Goal: Task Accomplishment & Management: Manage account settings

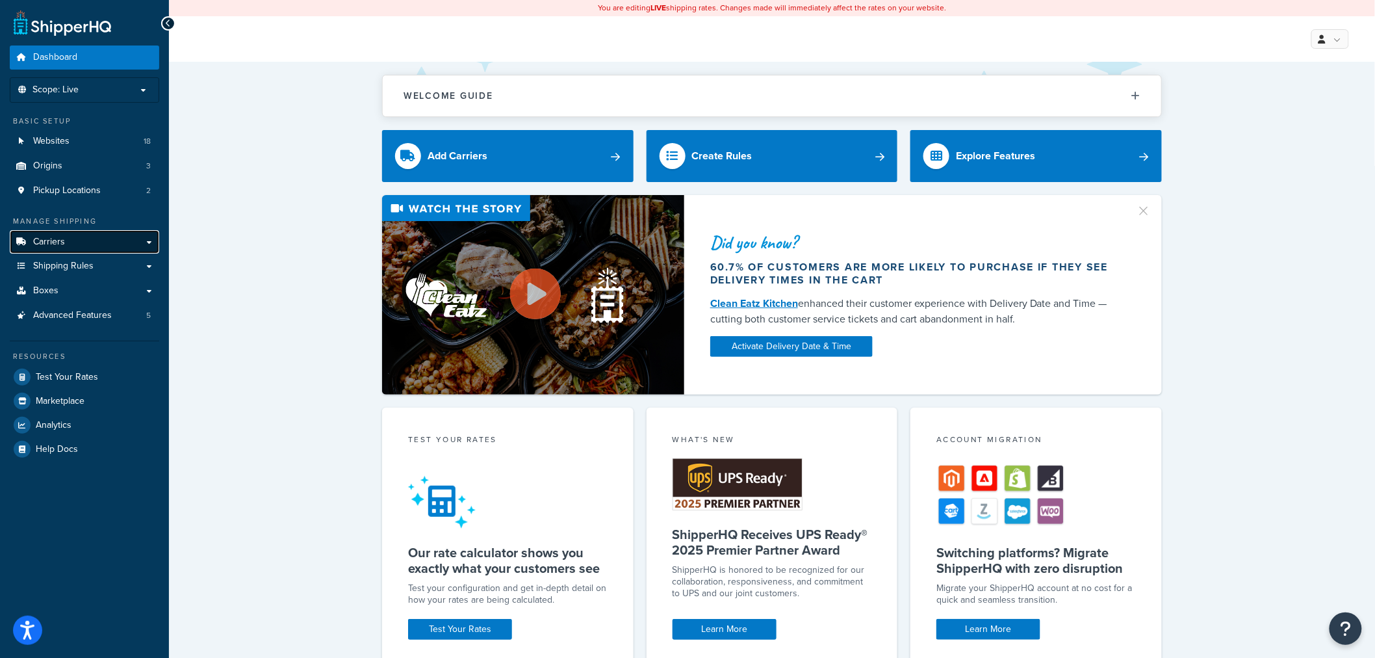
click at [36, 240] on span "Carriers" at bounding box center [49, 242] width 32 height 11
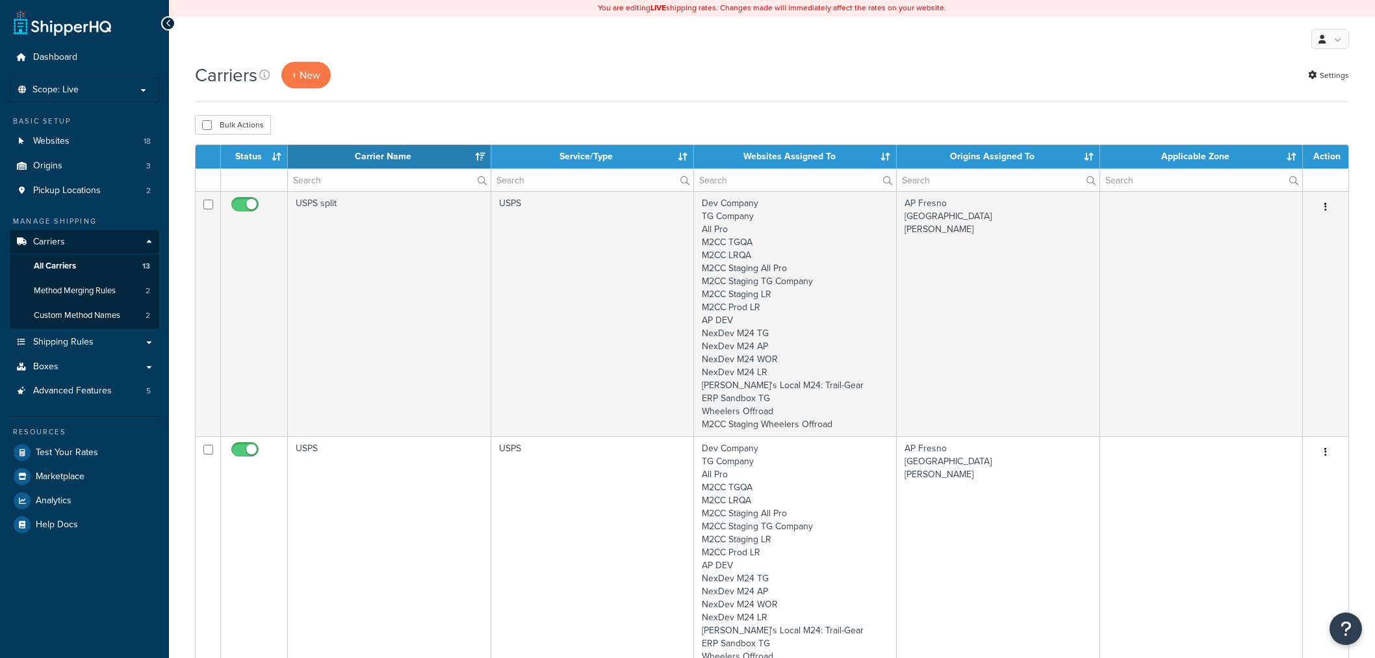
select select "15"
click at [66, 343] on span "Shipping Rules" at bounding box center [63, 342] width 60 height 11
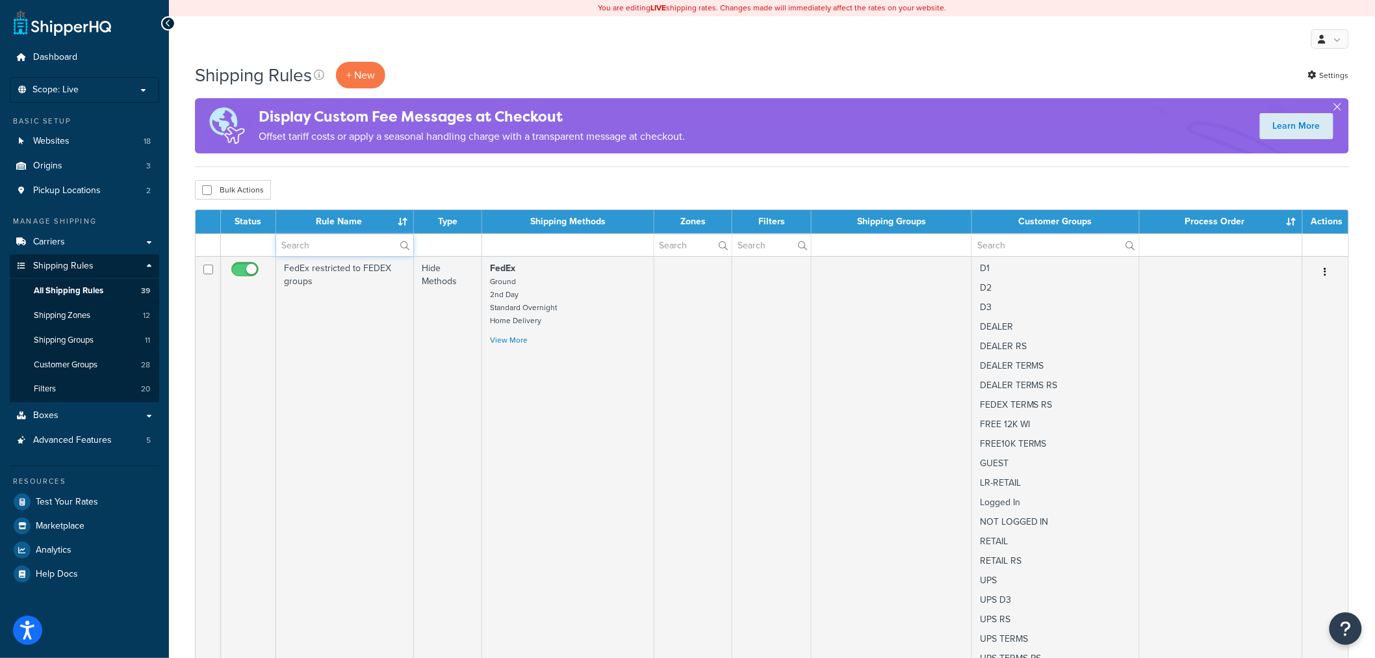
click at [291, 246] on input "text" at bounding box center [344, 245] width 137 height 22
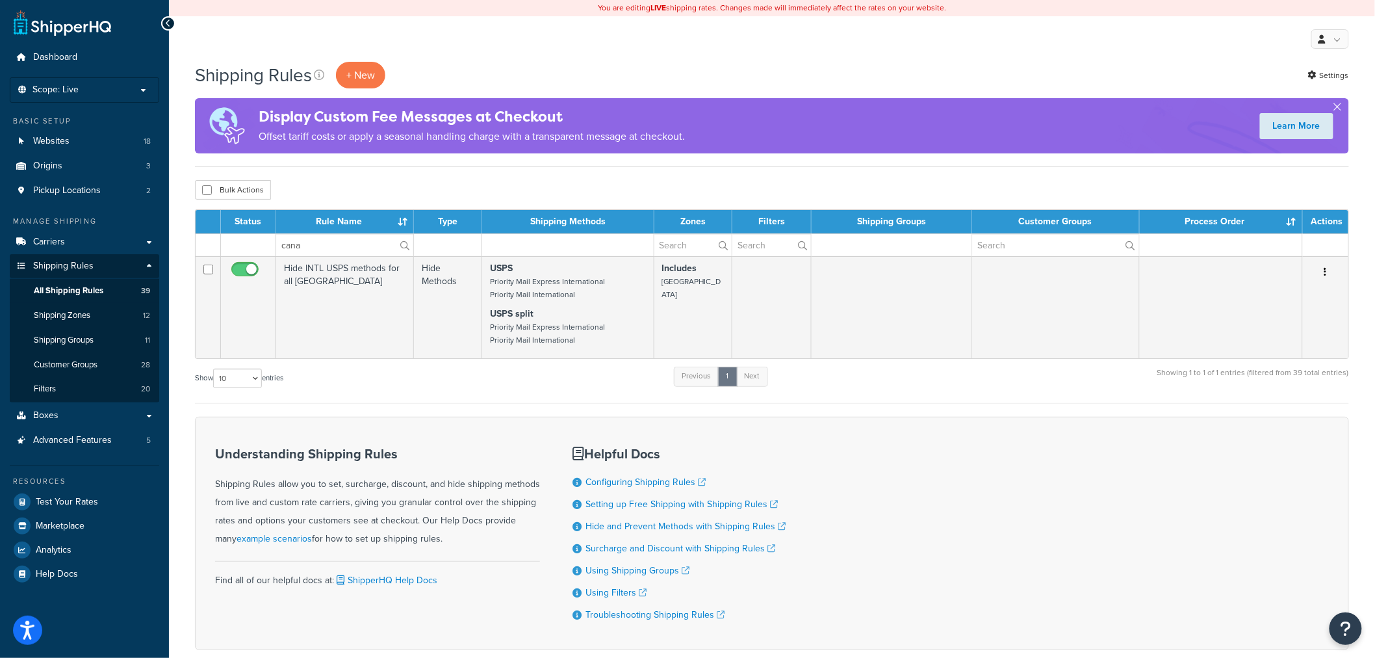
click at [345, 390] on div "Show 10 15 25 50 100 1000 entries Previous 1 Next Showing 1 to 1 of 1 entries (…" at bounding box center [772, 384] width 1154 height 38
click at [339, 243] on input "cana" at bounding box center [344, 245] width 137 height 22
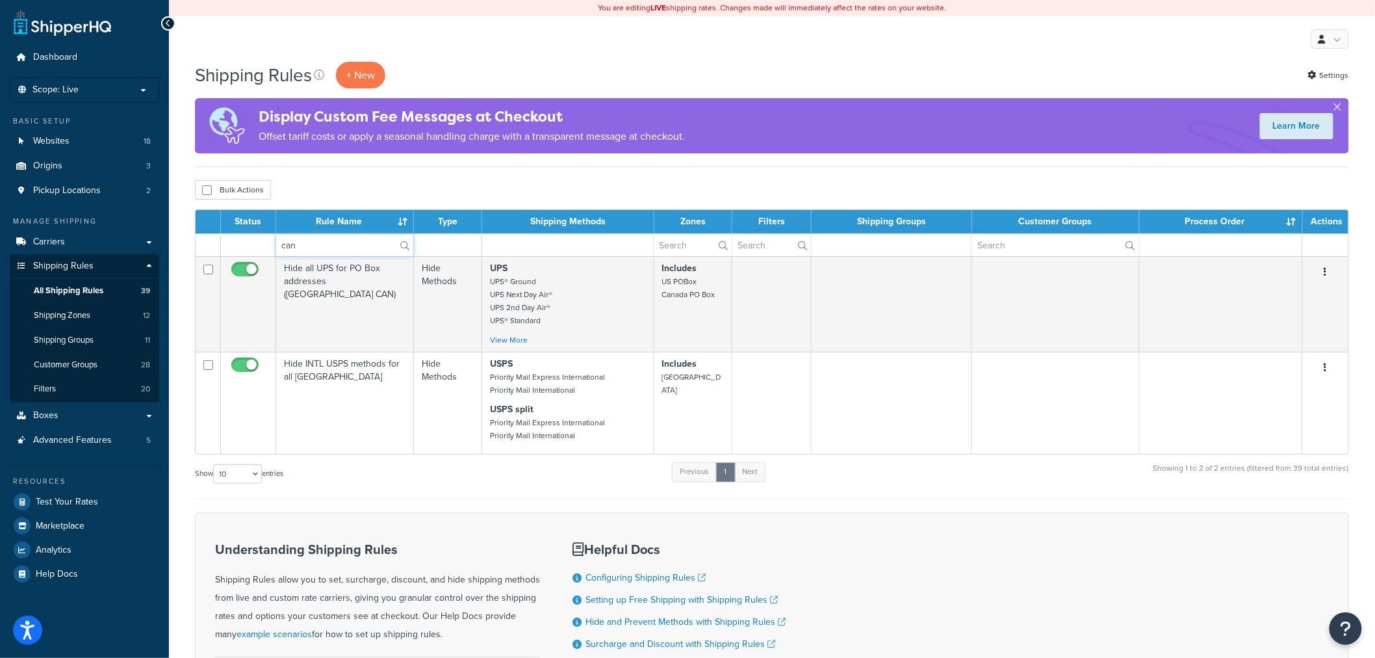
type input "can"
click at [380, 472] on div "Show 10 15 25 50 100 1000 entries Previous 1 Next Showing 1 to 2 of 2 entries (…" at bounding box center [772, 480] width 1154 height 38
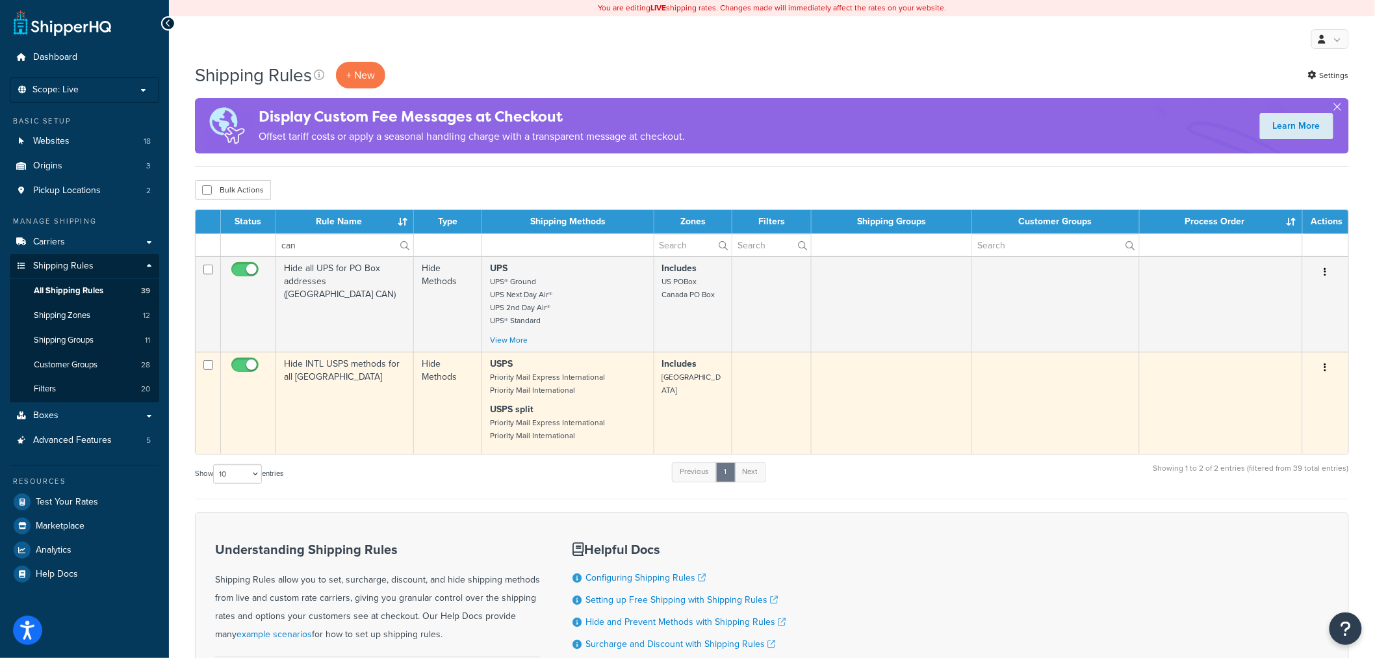
click at [353, 434] on td "Hide INTL USPS methods for all [GEOGRAPHIC_DATA]" at bounding box center [345, 403] width 138 height 102
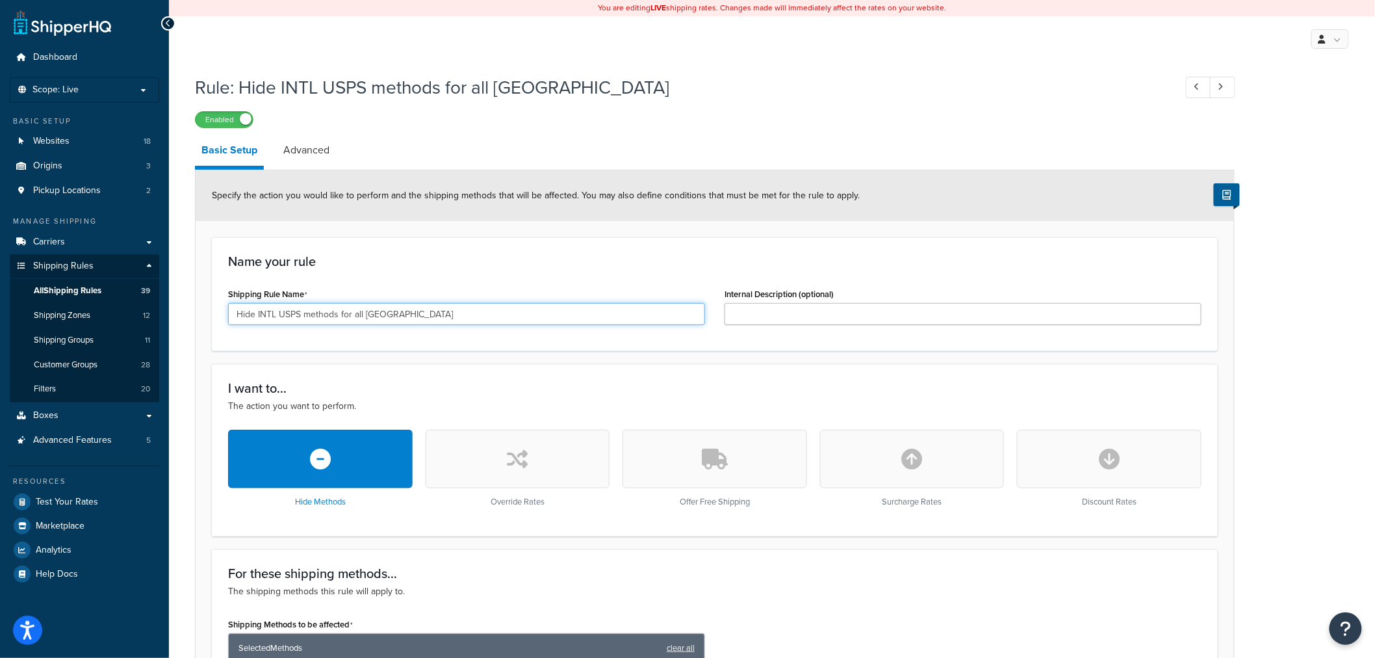
click at [294, 313] on input "Hide INTL USPS methods for all [GEOGRAPHIC_DATA]" at bounding box center [466, 314] width 477 height 22
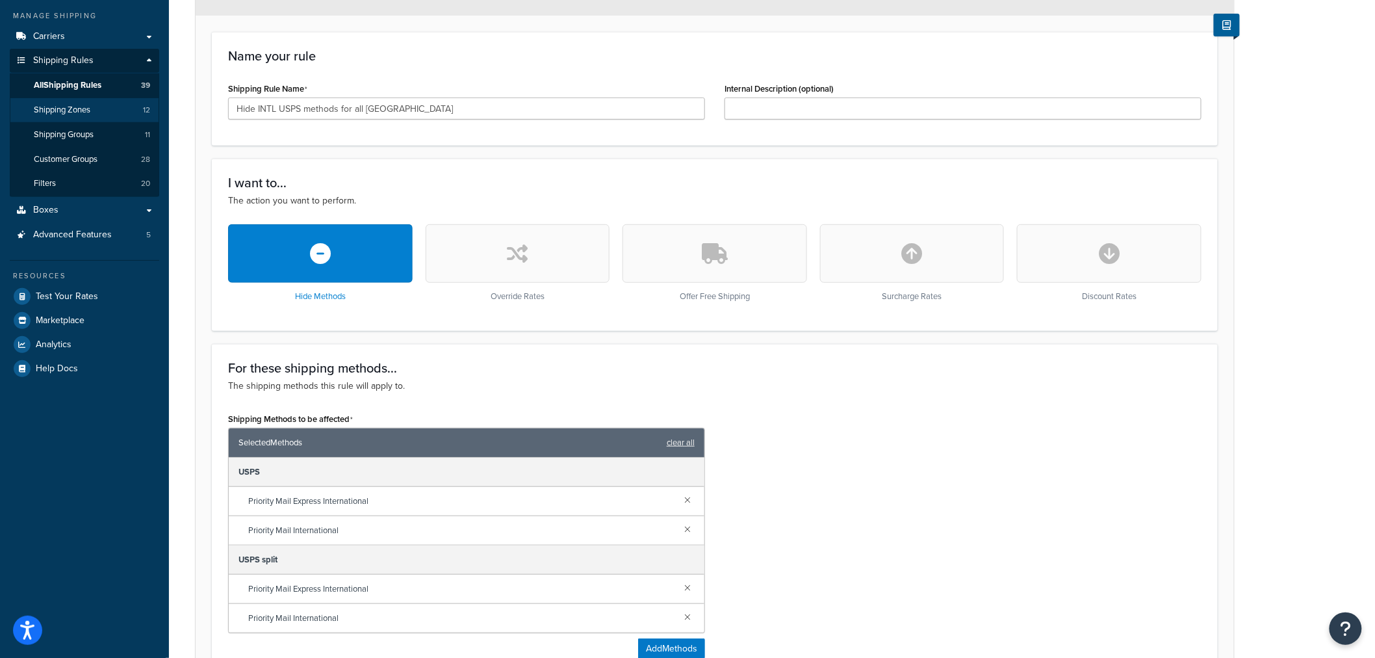
scroll to position [144, 0]
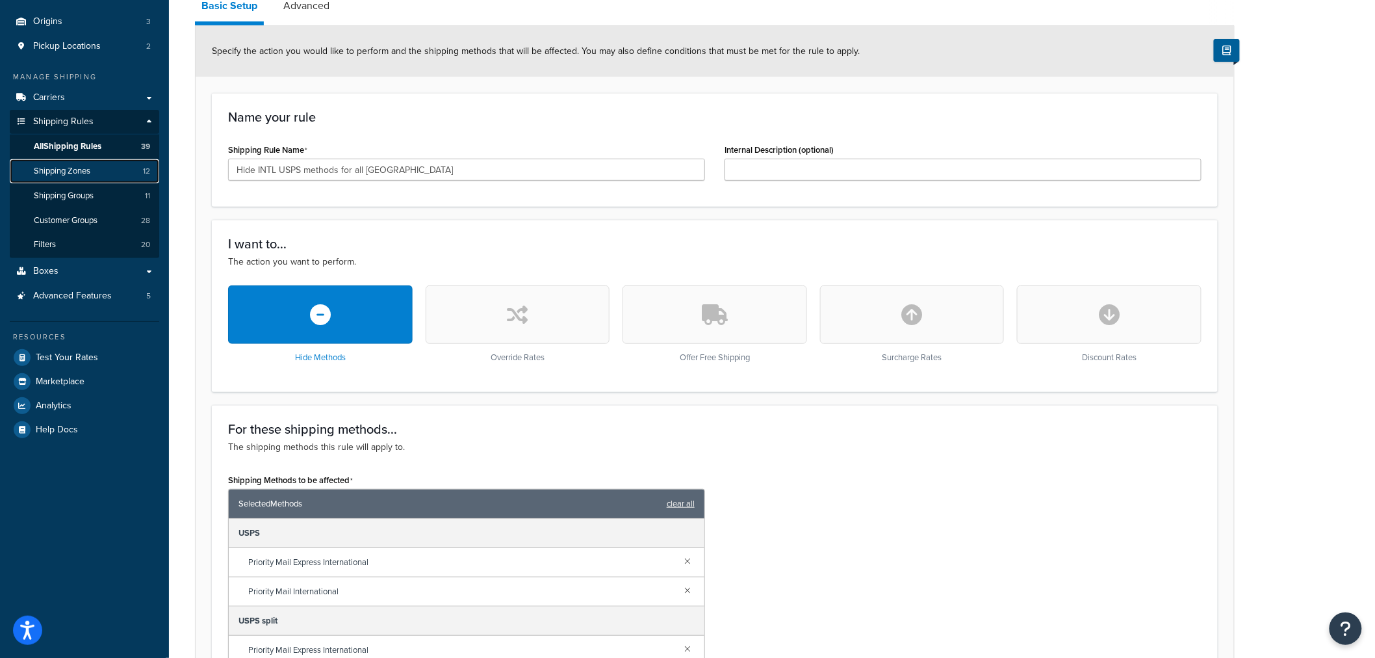
click at [57, 174] on span "Shipping Zones" at bounding box center [62, 171] width 57 height 11
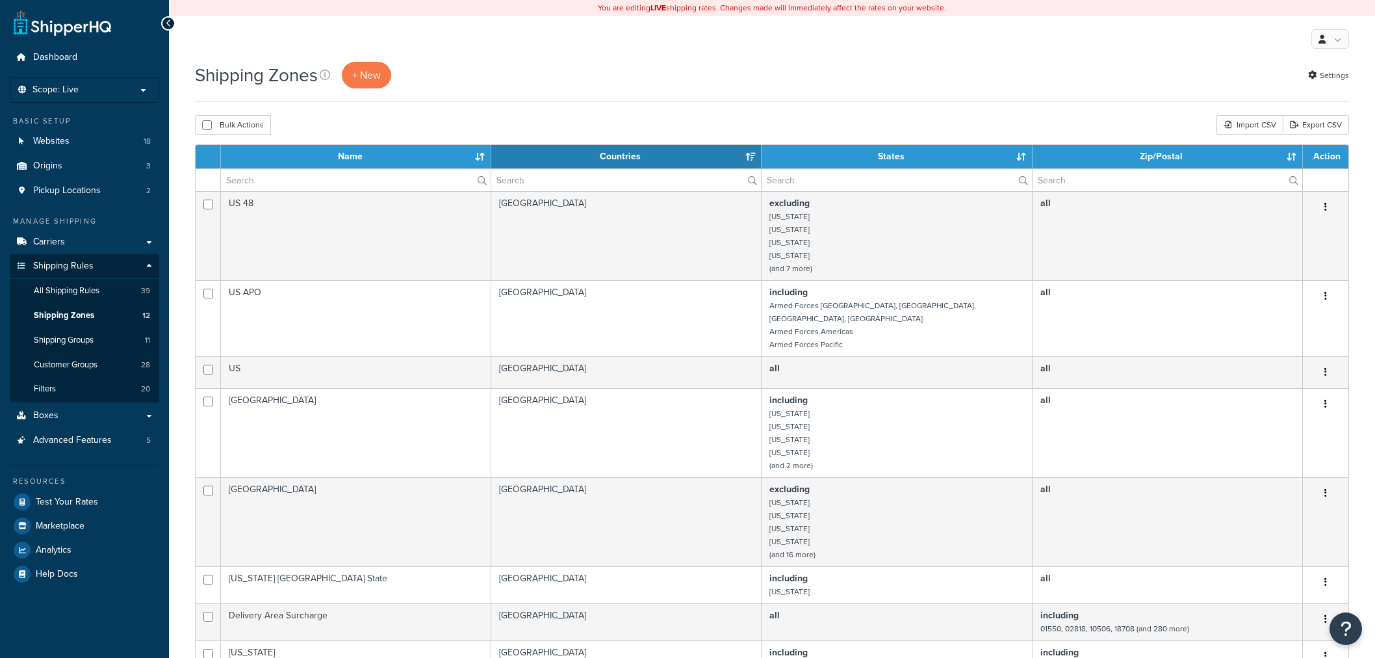
select select "15"
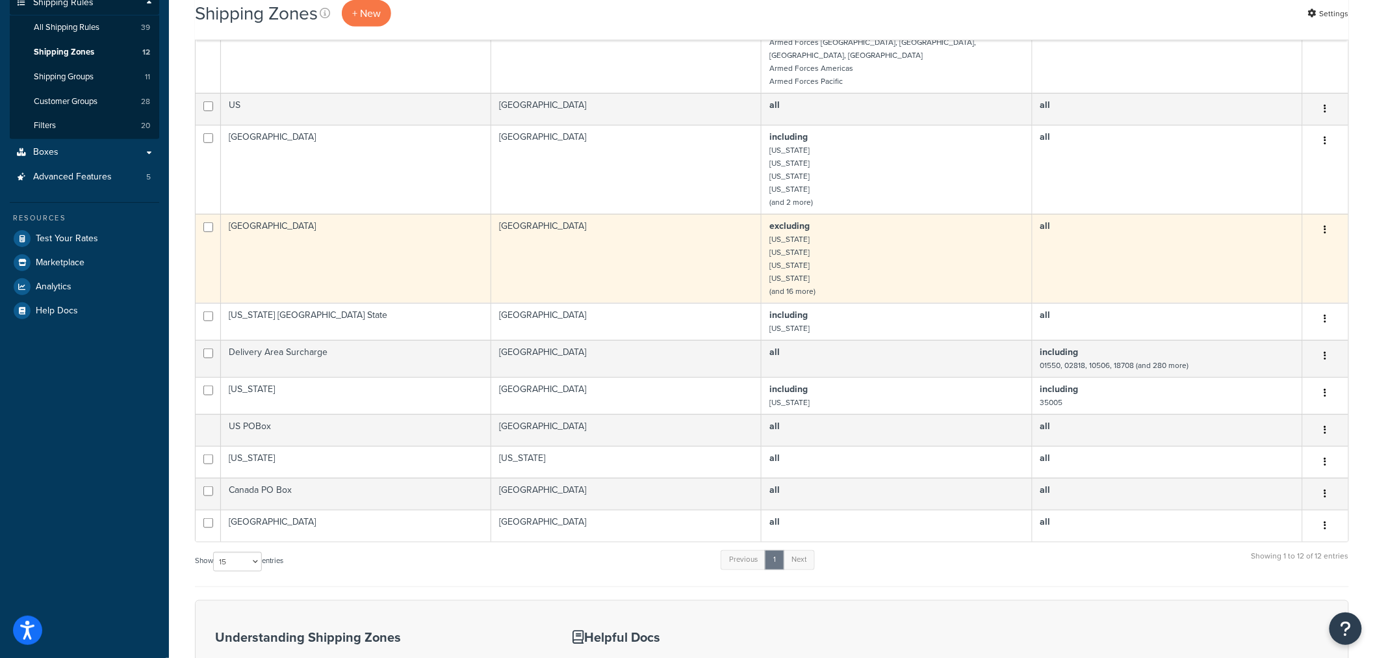
scroll to position [288, 0]
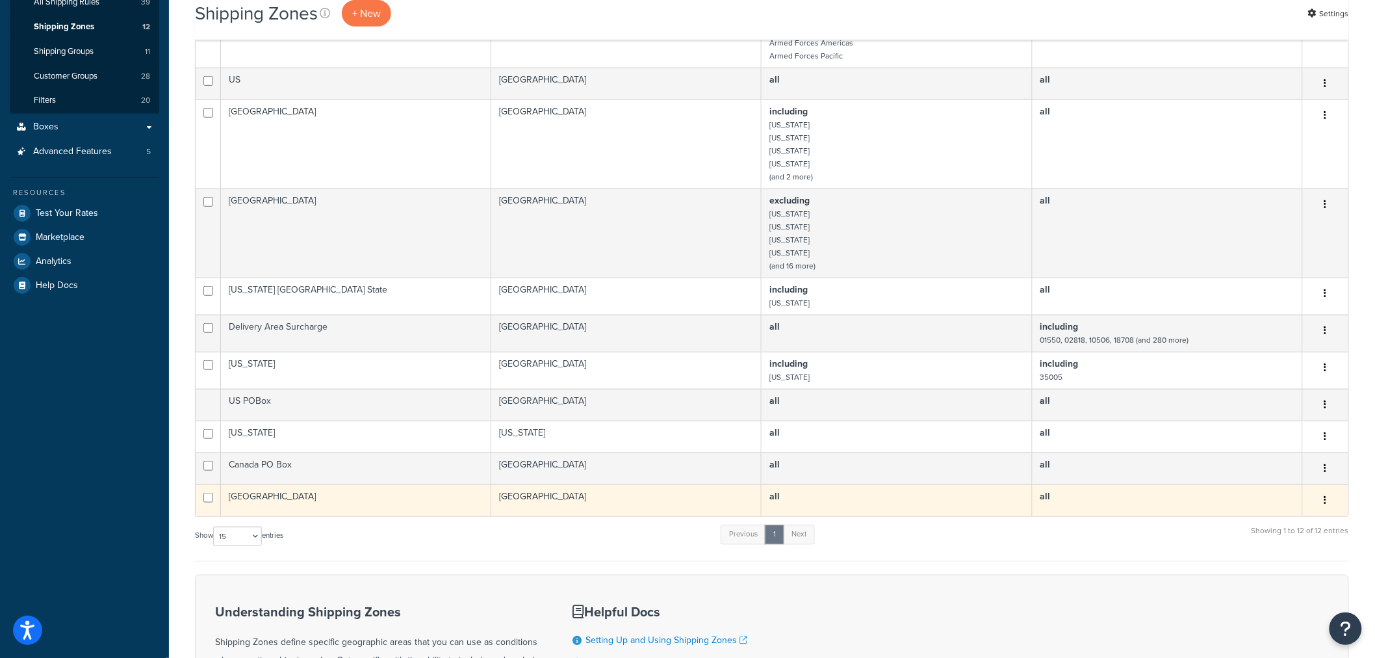
click at [328, 484] on td "[GEOGRAPHIC_DATA]" at bounding box center [356, 500] width 270 height 32
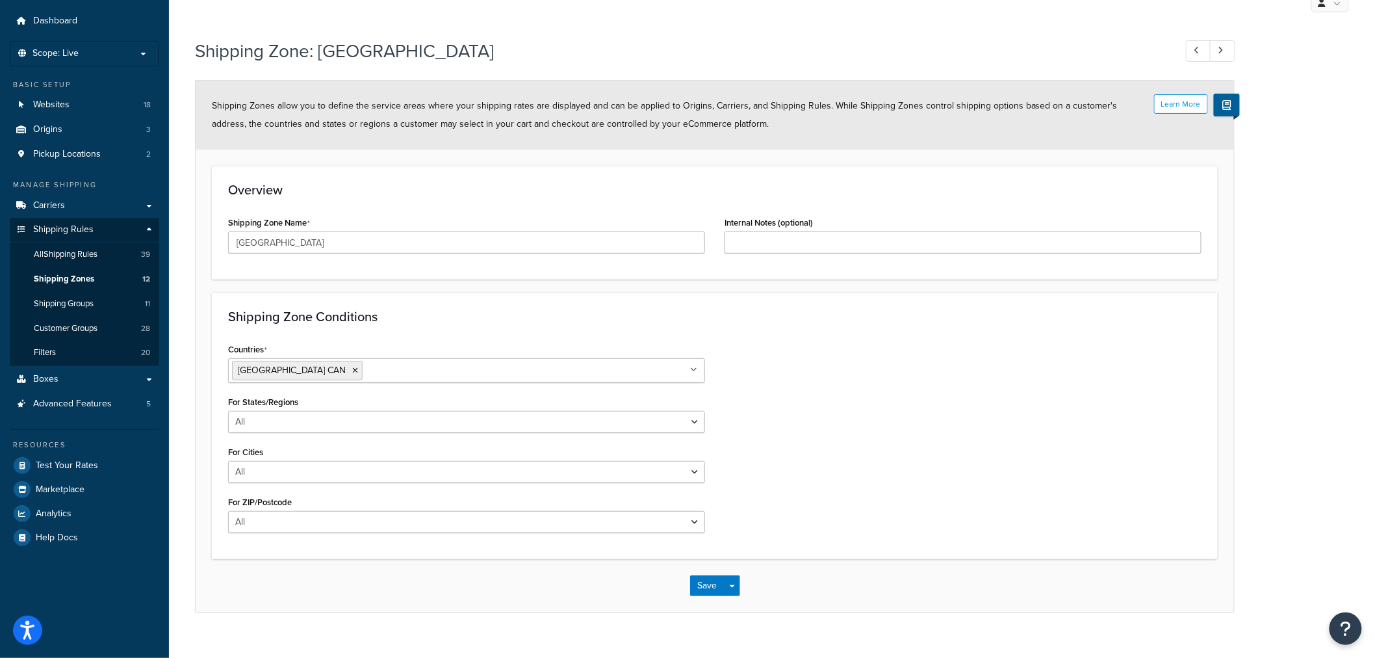
scroll to position [57, 0]
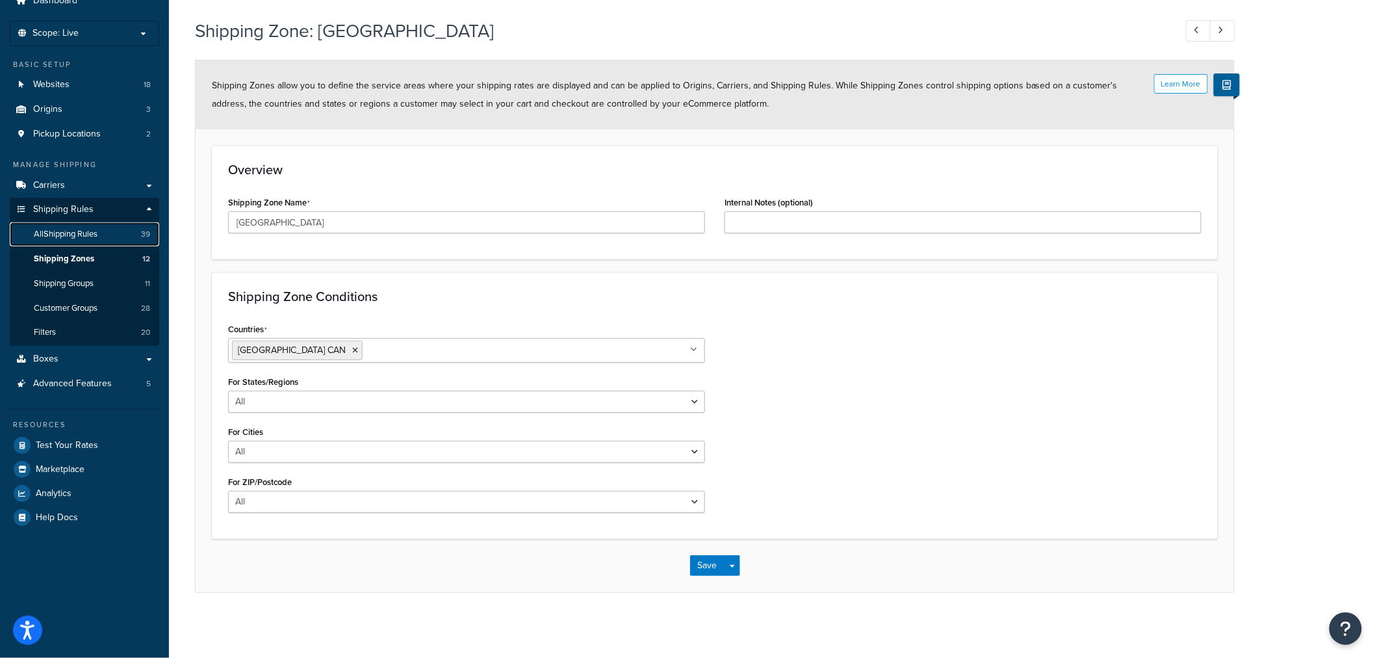
click at [87, 233] on span "All Shipping Rules" at bounding box center [66, 234] width 64 height 11
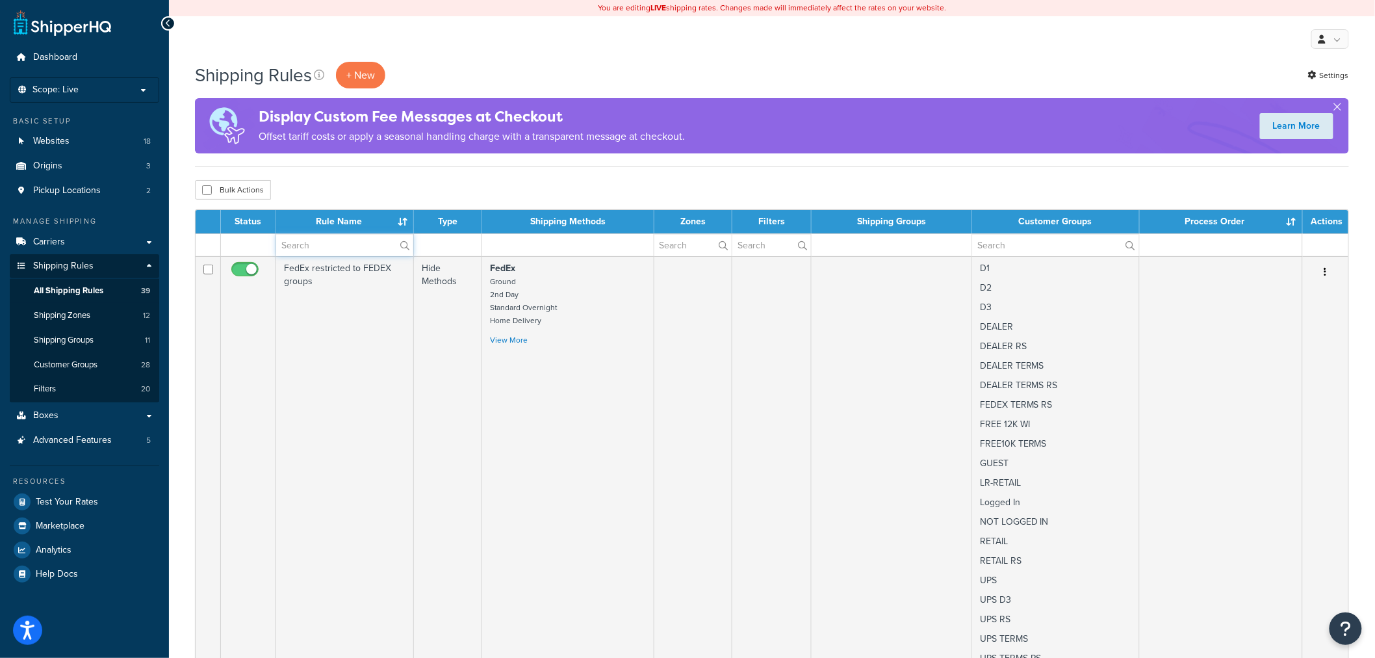
click at [354, 244] on input "text" at bounding box center [344, 245] width 137 height 22
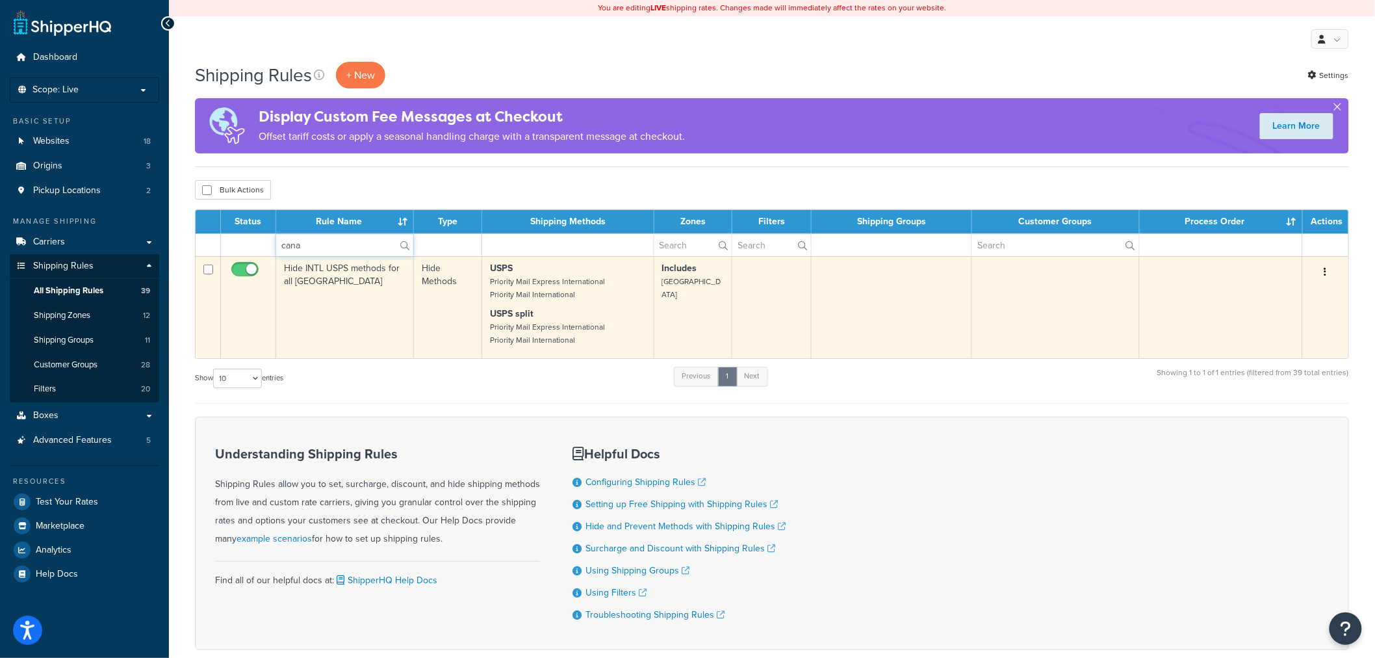
type input "cana"
click at [323, 316] on td "Hide INTL USPS methods for all [GEOGRAPHIC_DATA]" at bounding box center [345, 307] width 138 height 102
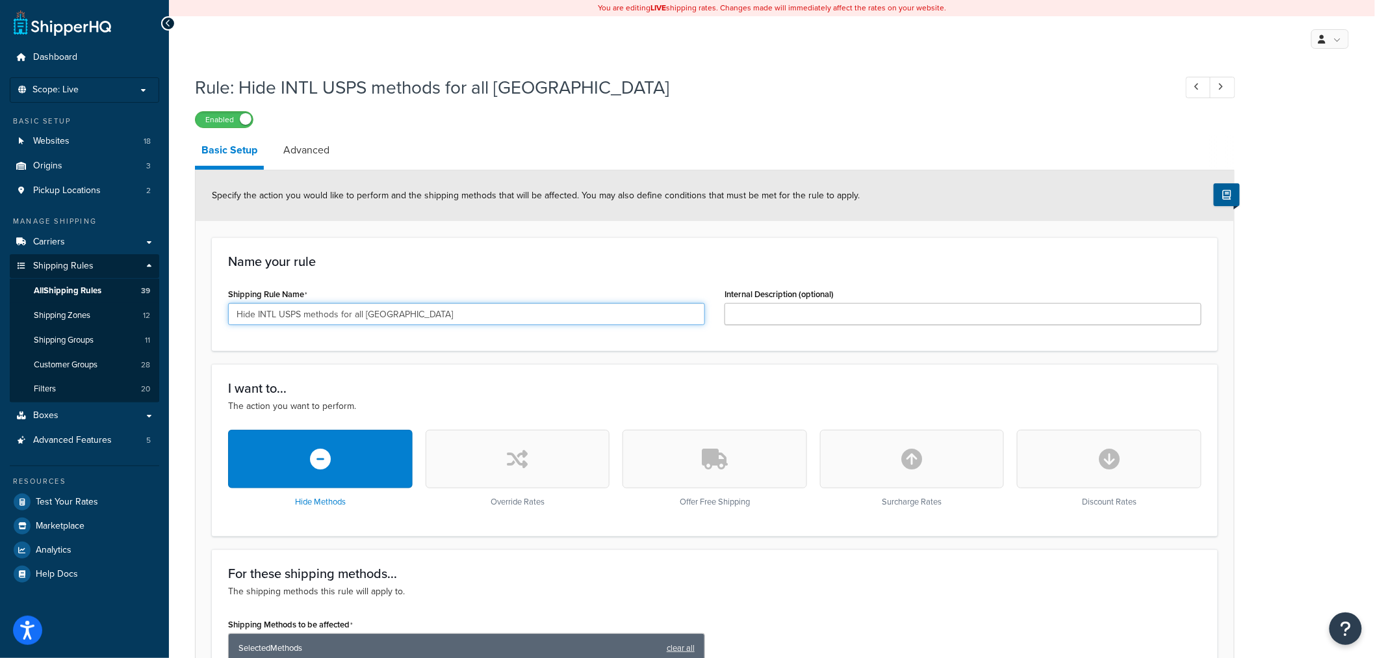
click at [323, 316] on input "Hide INTL USPS methods for all [GEOGRAPHIC_DATA]" at bounding box center [466, 314] width 477 height 22
click at [309, 153] on link "Advanced" at bounding box center [306, 149] width 59 height 31
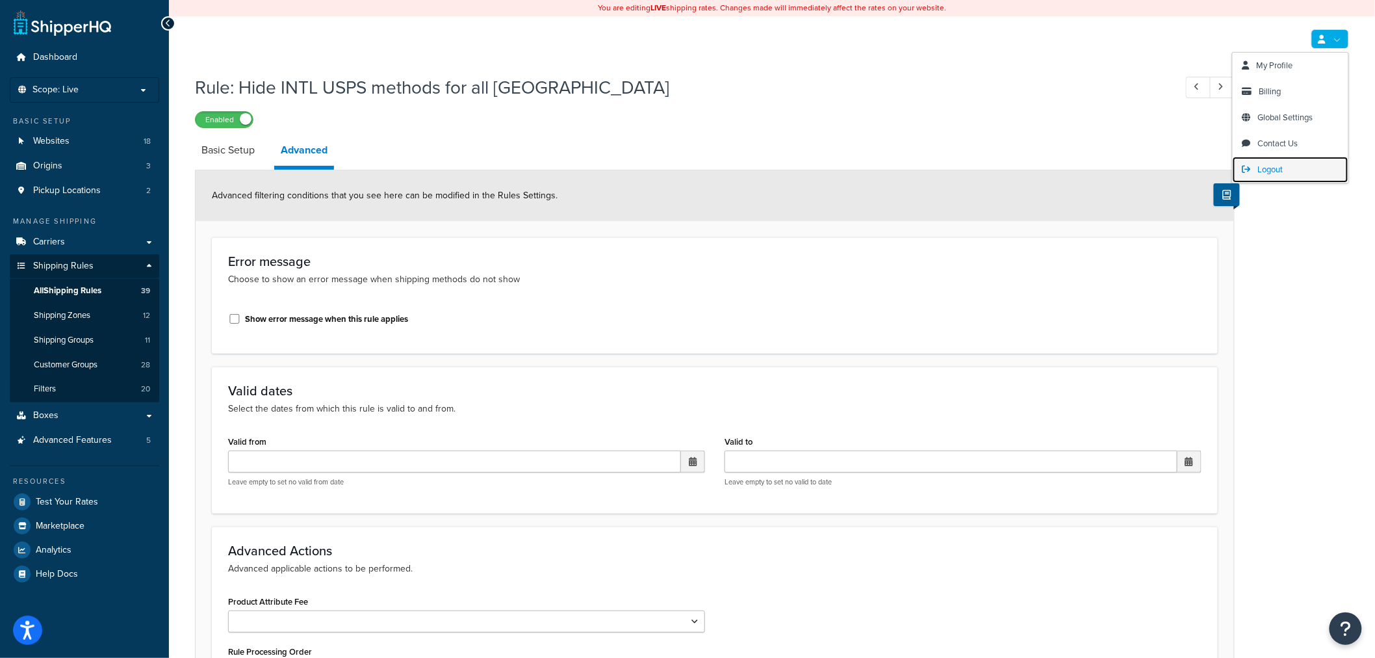
click at [1270, 173] on span "Logout" at bounding box center [1270, 169] width 25 height 12
